Goal: Task Accomplishment & Management: Use online tool/utility

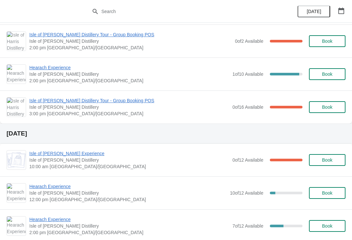
scroll to position [123, 0]
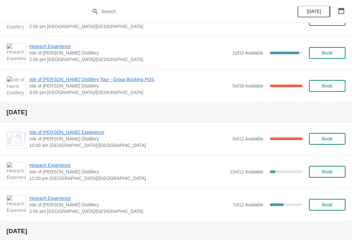
click at [43, 199] on span "Hearach Experience" at bounding box center [129, 198] width 200 height 7
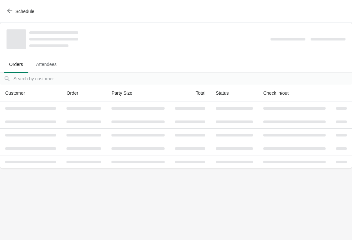
scroll to position [0, 0]
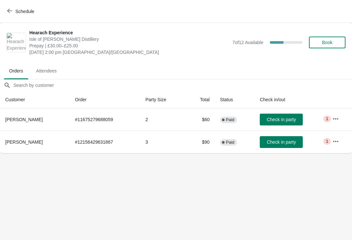
click at [338, 146] on button "button" at bounding box center [336, 141] width 12 height 12
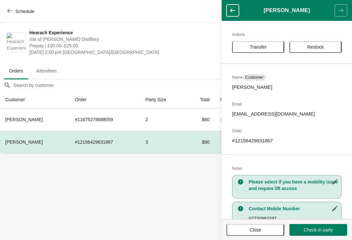
click at [273, 48] on span "Transfer" at bounding box center [258, 46] width 40 height 5
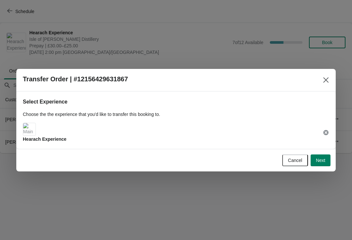
click at [322, 160] on span "Next" at bounding box center [320, 160] width 9 height 5
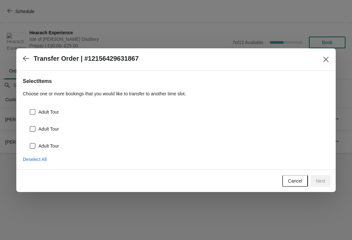
click at [38, 111] on label "Adult Tour" at bounding box center [44, 111] width 30 height 9
click at [30, 109] on input "Adult Tour" at bounding box center [30, 109] width 0 height 0
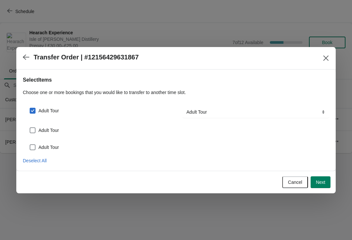
click at [35, 109] on span at bounding box center [33, 111] width 6 height 6
click at [30, 108] on input "Adult Tour" at bounding box center [30, 108] width 0 height 0
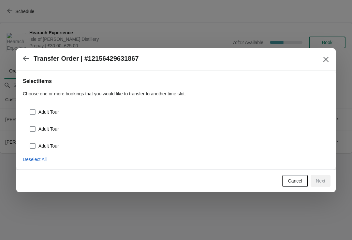
click at [38, 108] on label "Adult Tour" at bounding box center [44, 111] width 30 height 9
click at [30, 109] on input "Adult Tour" at bounding box center [30, 109] width 0 height 0
checkbox input "true"
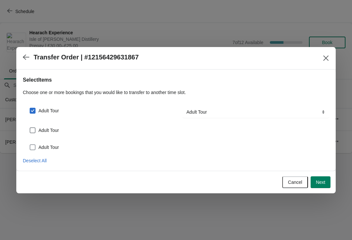
click at [35, 145] on span at bounding box center [33, 147] width 6 height 6
click at [30, 145] on input "Adult Tour" at bounding box center [30, 144] width 0 height 0
checkbox input "true"
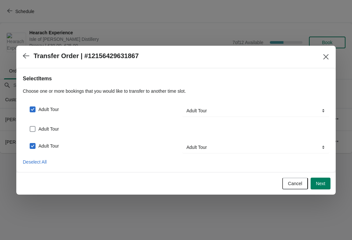
click at [35, 125] on label "Adult Tour" at bounding box center [44, 128] width 30 height 9
click at [30, 126] on input "Adult Tour" at bounding box center [30, 126] width 0 height 0
checkbox input "true"
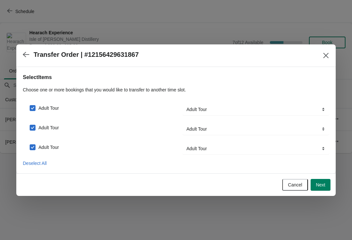
click at [327, 184] on button "Next" at bounding box center [321, 185] width 20 height 12
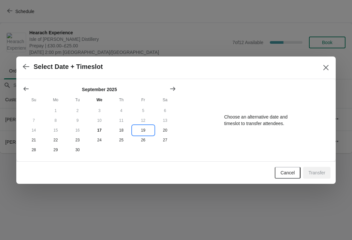
click at [146, 129] on button "19" at bounding box center [143, 130] width 22 height 10
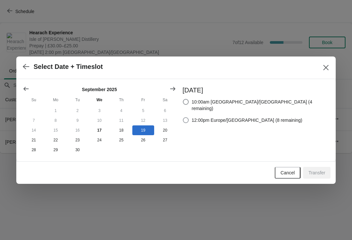
click at [189, 117] on span at bounding box center [186, 120] width 7 height 7
click at [183, 117] on input "12:00pm Europe/London (8 remaining)" at bounding box center [183, 117] width 0 height 0
radio input "true"
click at [322, 172] on span "Transfer" at bounding box center [317, 172] width 17 height 5
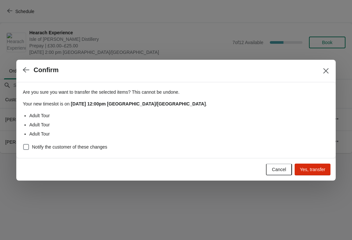
click at [28, 144] on span at bounding box center [26, 147] width 6 height 6
click at [23, 144] on input "Notify the customer of these changes" at bounding box center [23, 144] width 0 height 0
checkbox input "true"
click at [316, 167] on span "Yes, transfer" at bounding box center [312, 169] width 25 height 5
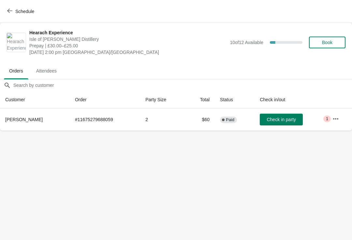
click at [3, 16] on button "Schedule" at bounding box center [21, 12] width 36 height 12
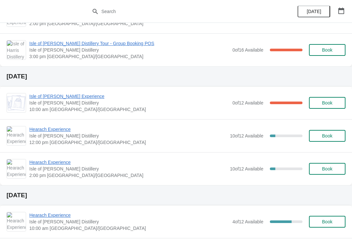
scroll to position [167, 0]
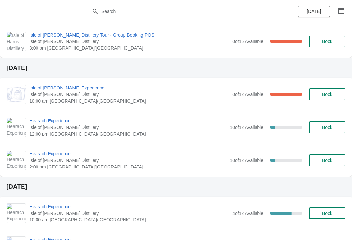
click at [46, 123] on span "Hearach Experience" at bounding box center [127, 120] width 197 height 7
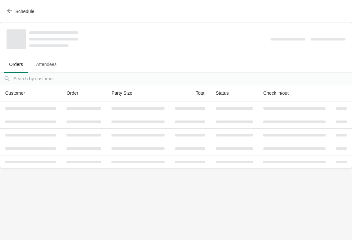
scroll to position [0, 0]
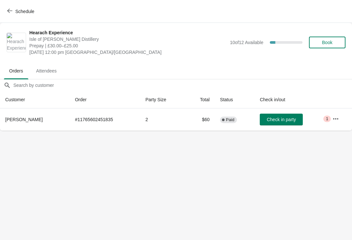
click at [330, 121] on button "button" at bounding box center [336, 119] width 12 height 12
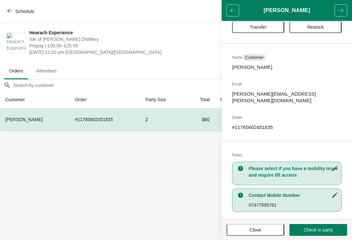
scroll to position [20, 0]
click at [179, 18] on div "Schedule" at bounding box center [176, 11] width 352 height 23
click at [233, 13] on header "Paige Fletcher" at bounding box center [287, 10] width 130 height 21
click at [4, 11] on button "Schedule" at bounding box center [21, 12] width 36 height 12
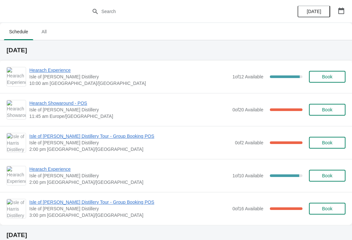
click at [335, 74] on button "Book" at bounding box center [327, 77] width 37 height 12
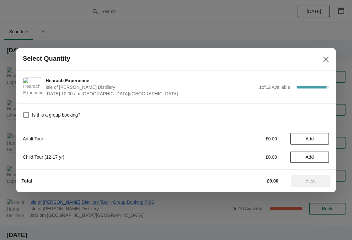
click at [213, 49] on div "Select Quantity" at bounding box center [176, 59] width 320 height 23
click at [325, 61] on icon "Close" at bounding box center [326, 58] width 5 height 5
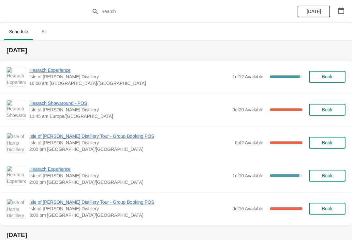
click at [51, 73] on span "Hearach Experience" at bounding box center [129, 70] width 200 height 7
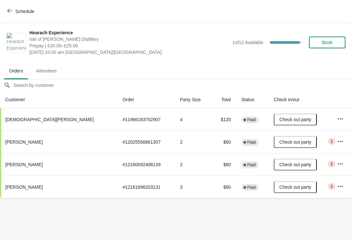
click at [339, 142] on icon "button" at bounding box center [340, 140] width 5 height 1
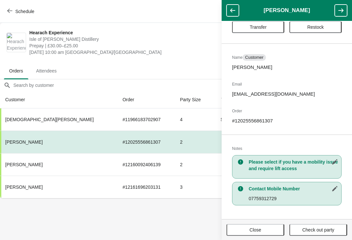
scroll to position [25, 0]
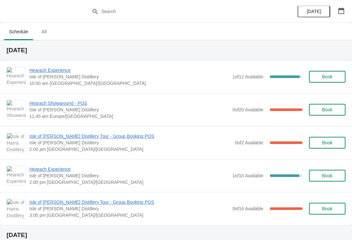
click at [100, 134] on span "Isle of [PERSON_NAME] Distillery Tour - Group Booking POS" at bounding box center [130, 136] width 203 height 7
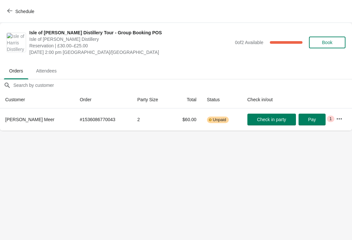
click at [335, 121] on button "button" at bounding box center [340, 119] width 12 height 12
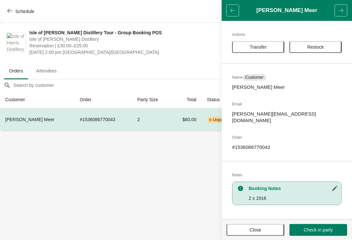
click at [257, 232] on span "Close" at bounding box center [256, 229] width 12 height 5
